Goal: Information Seeking & Learning: Learn about a topic

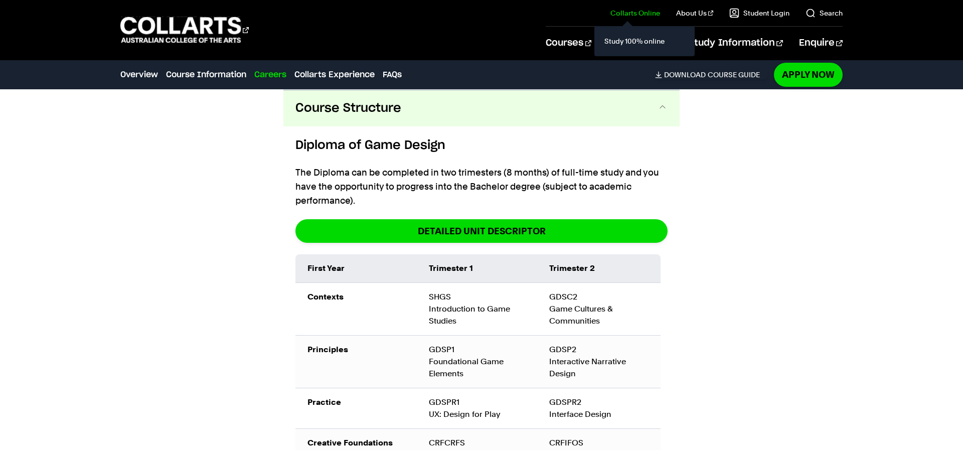
click at [642, 13] on link "Collarts Online" at bounding box center [635, 13] width 50 height 10
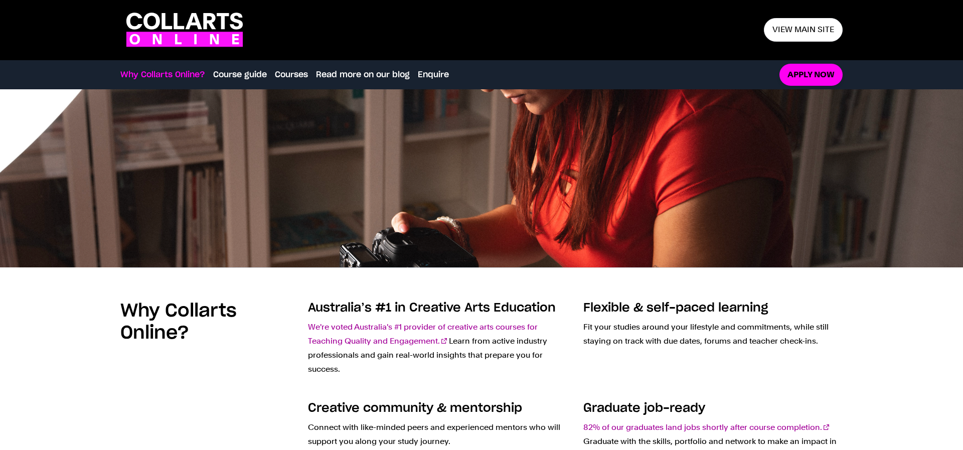
scroll to position [99, 0]
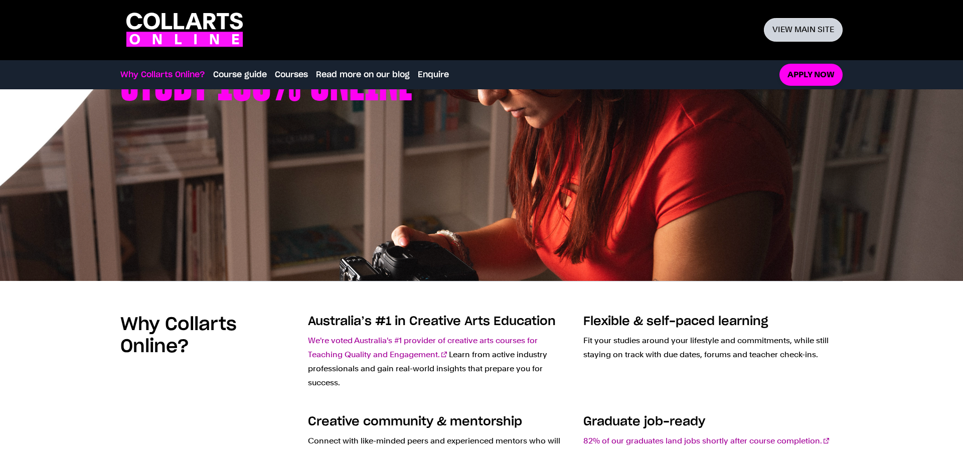
click at [783, 30] on link "View main site" at bounding box center [803, 30] width 79 height 24
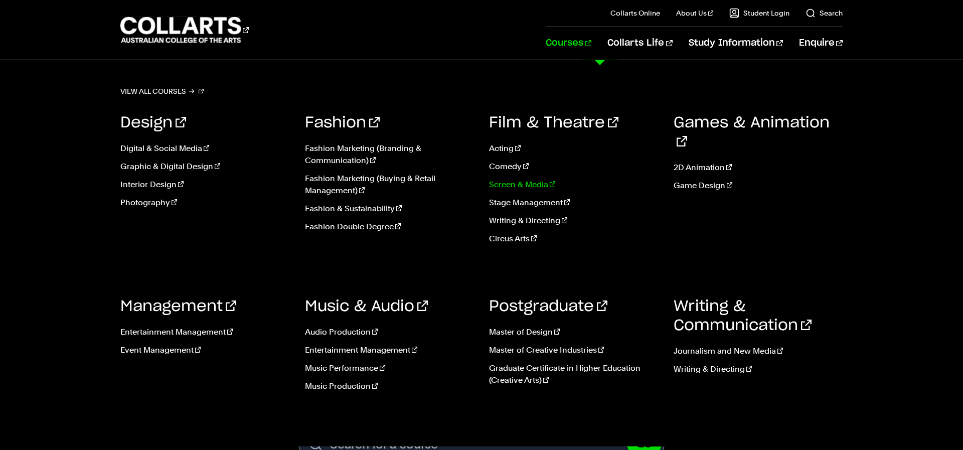
click at [536, 187] on link "Screen & Media" at bounding box center [574, 185] width 170 height 12
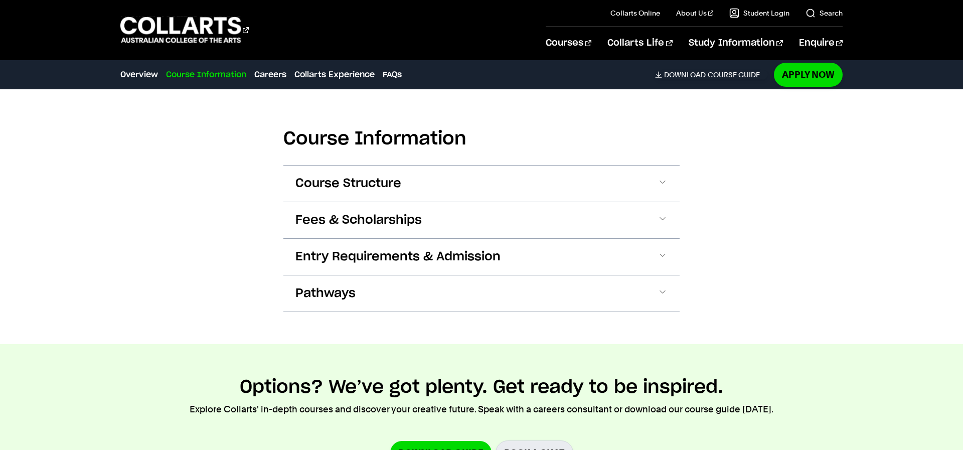
scroll to position [951, 0]
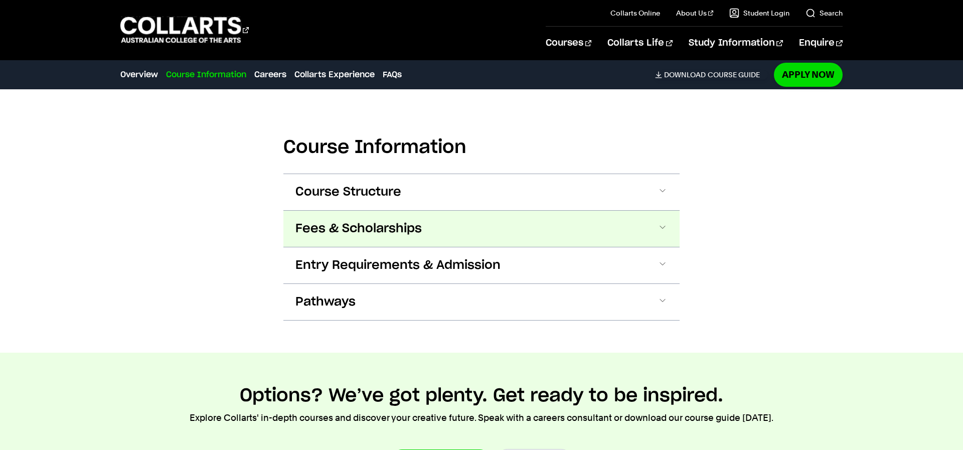
click at [483, 230] on button "Fees & Scholarships" at bounding box center [481, 229] width 396 height 36
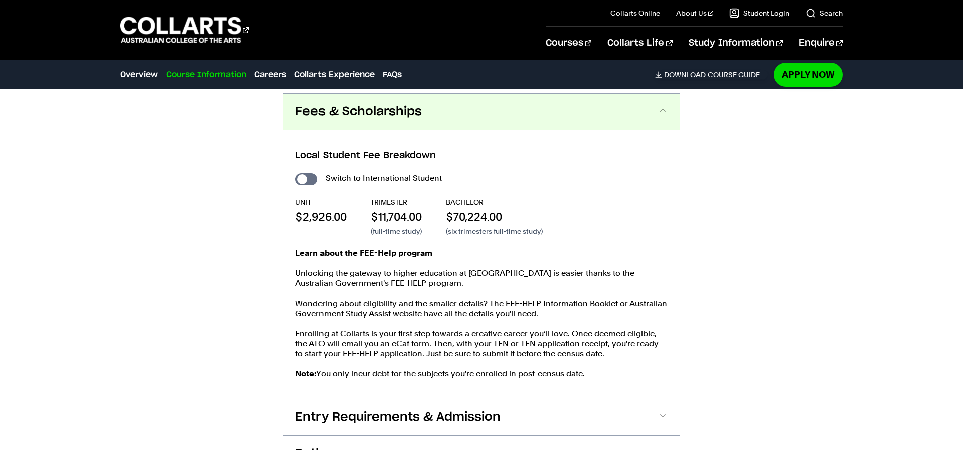
scroll to position [1071, 0]
